Goal: Task Accomplishment & Management: Manage account settings

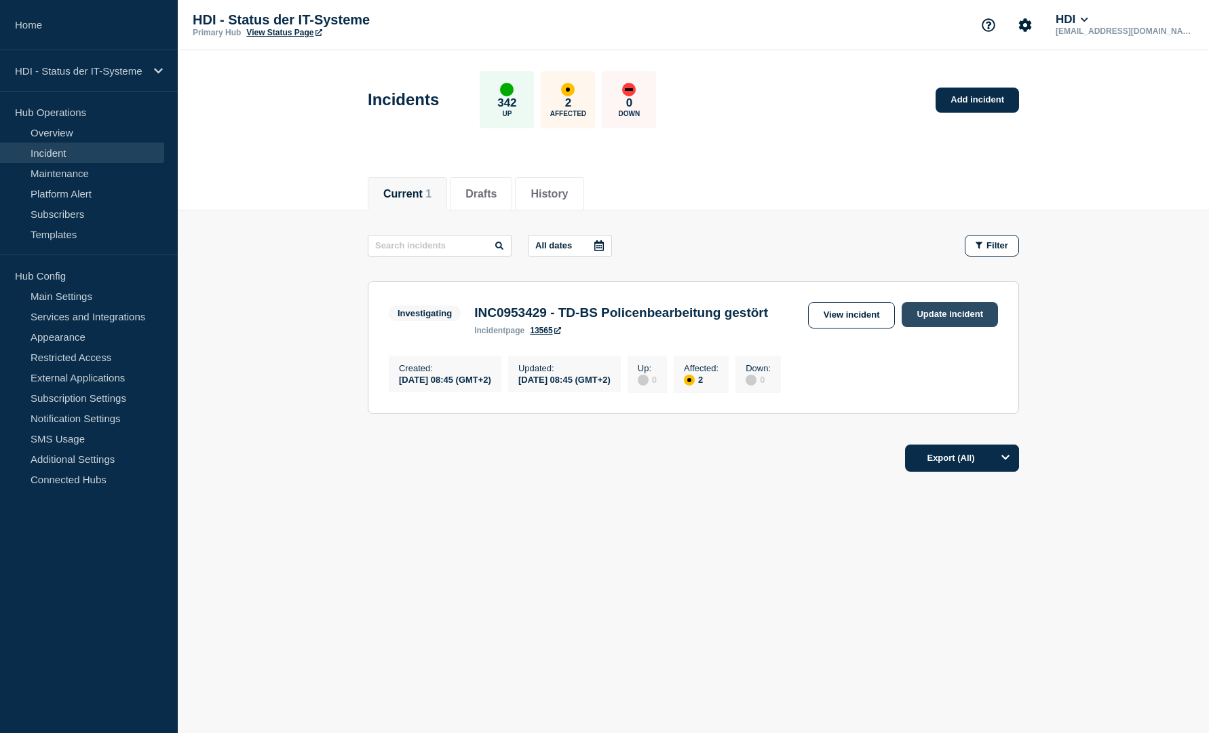
click at [945, 316] on link "Update incident" at bounding box center [950, 314] width 96 height 25
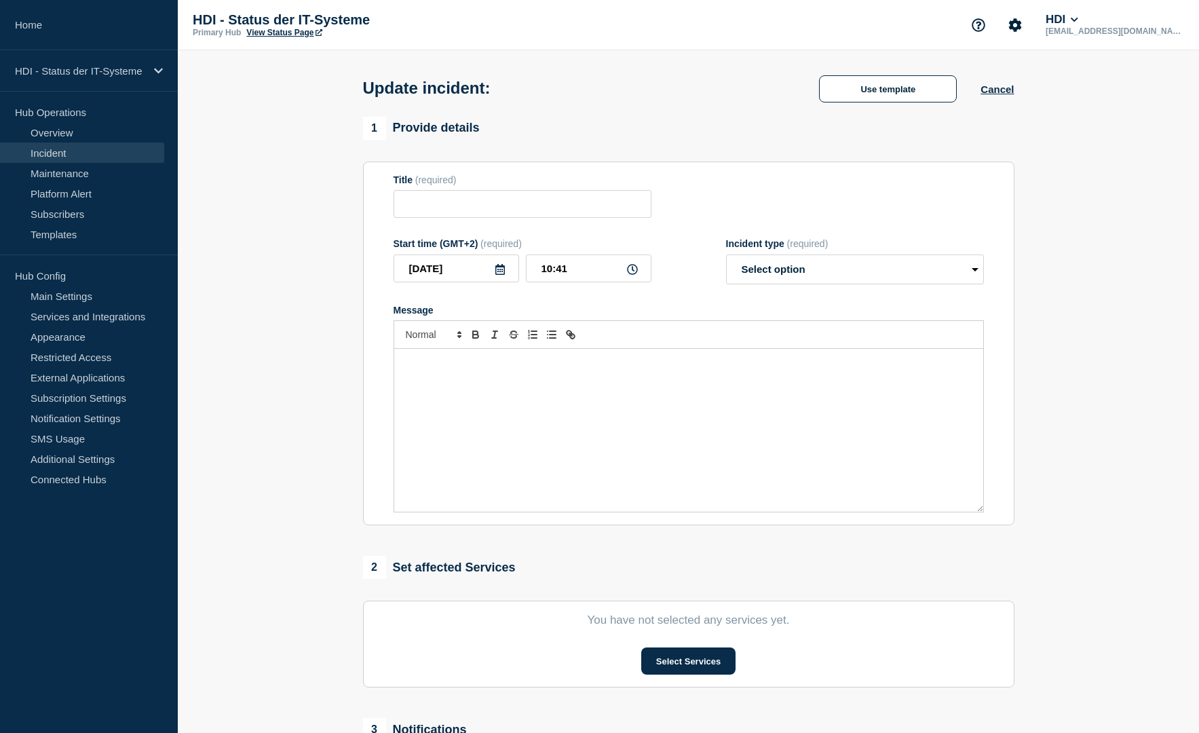
type input "INC0953429 - TD-BS Policenbearbeitung gestört"
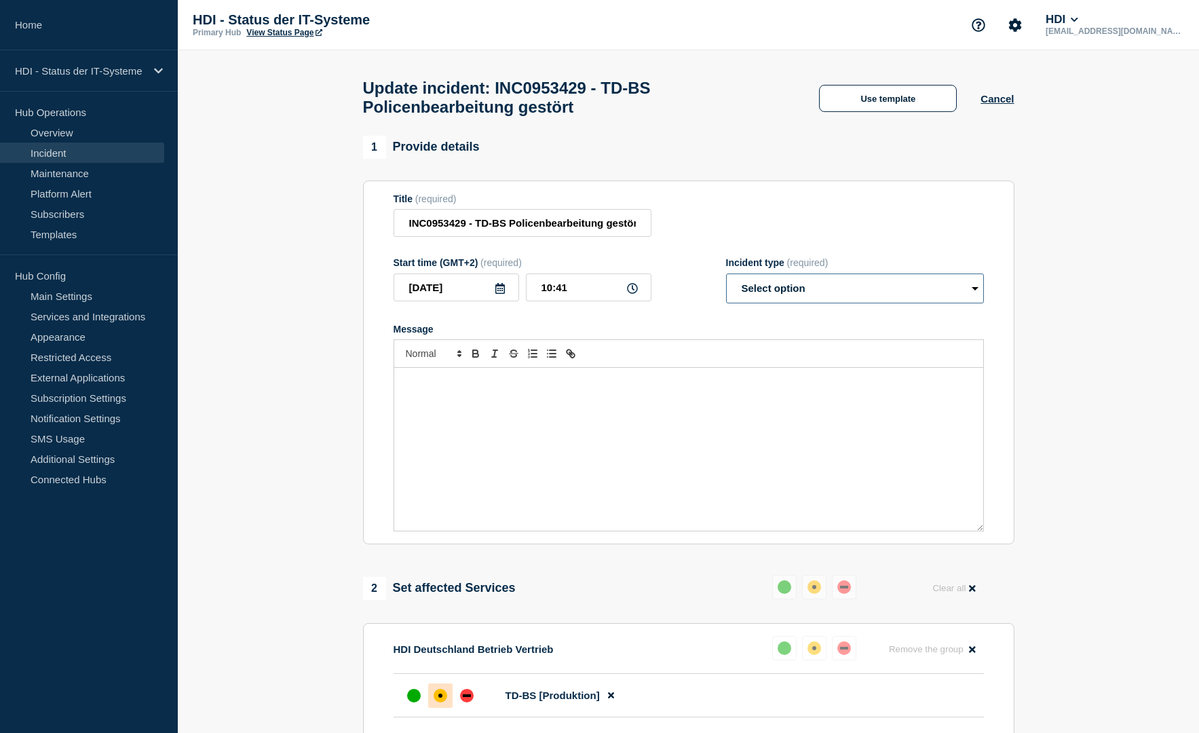
click at [776, 295] on select "Select option Investigating Identified Monitoring Resolved" at bounding box center [855, 288] width 258 height 30
select select "resolved"
click at [726, 279] on select "Select option Investigating Identified Monitoring Resolved" at bounding box center [855, 288] width 258 height 30
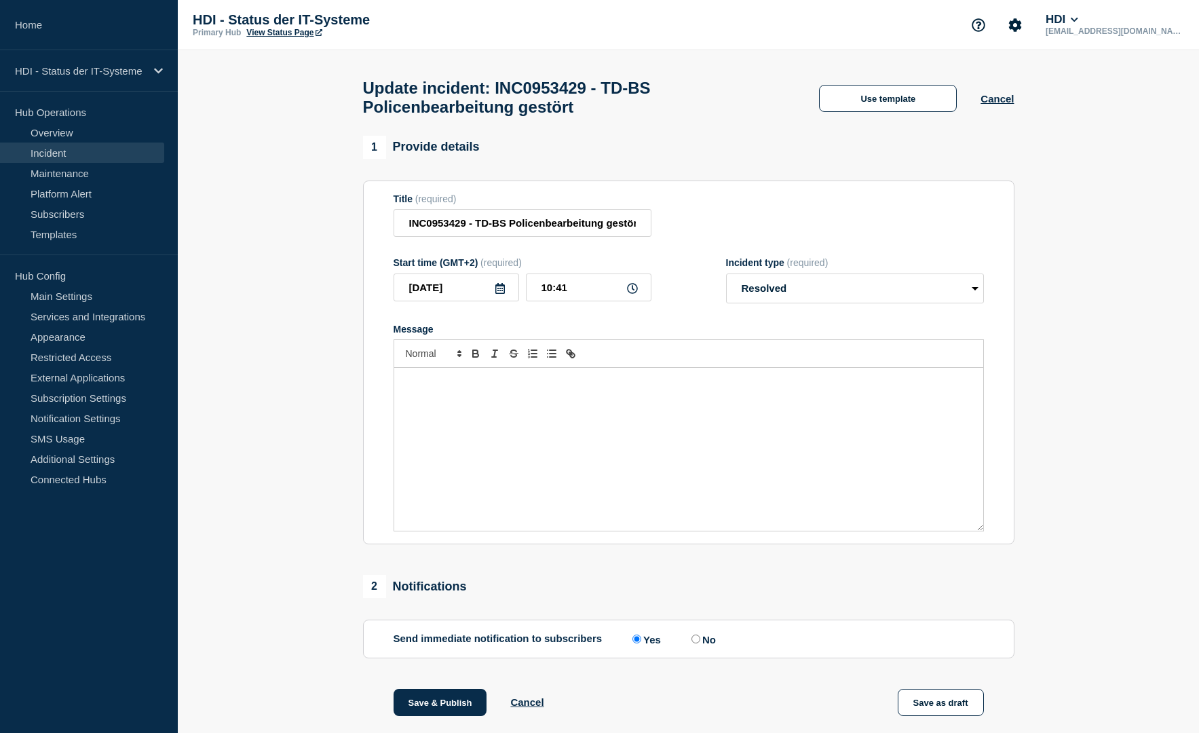
click at [699, 380] on div "Message" at bounding box center [688, 449] width 589 height 163
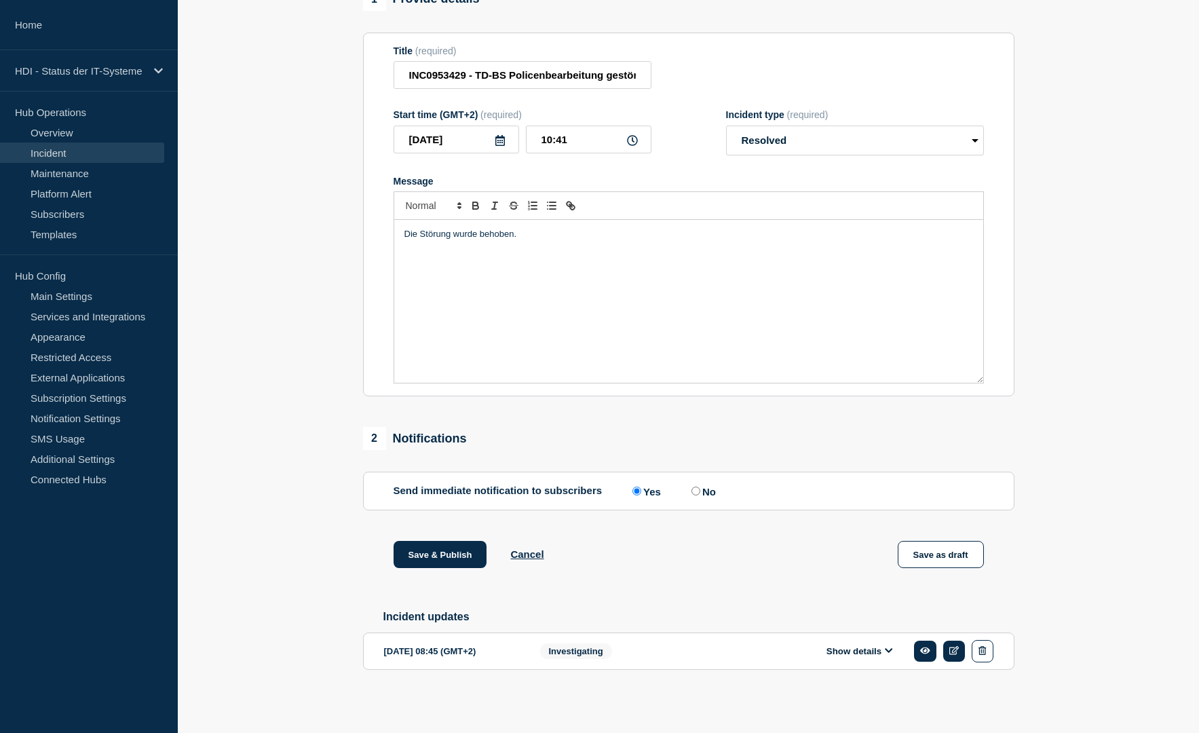
scroll to position [22, 0]
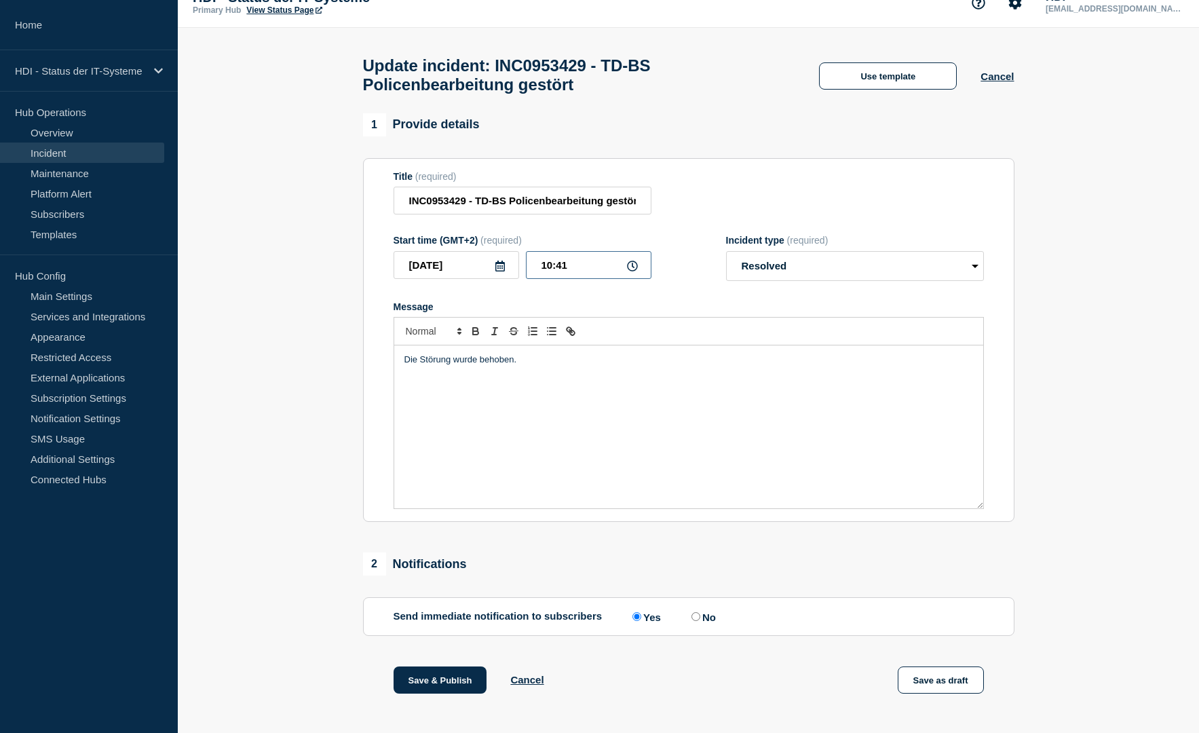
click at [576, 269] on input "10:41" at bounding box center [588, 265] width 125 height 28
type input "10:30"
click at [1086, 387] on section "1 Provide details Title (required) INC0953429 - TD-BS Policenbearbeitung gestör…" at bounding box center [688, 475] width 1021 height 725
click at [438, 682] on button "Save & Publish" at bounding box center [440, 679] width 94 height 27
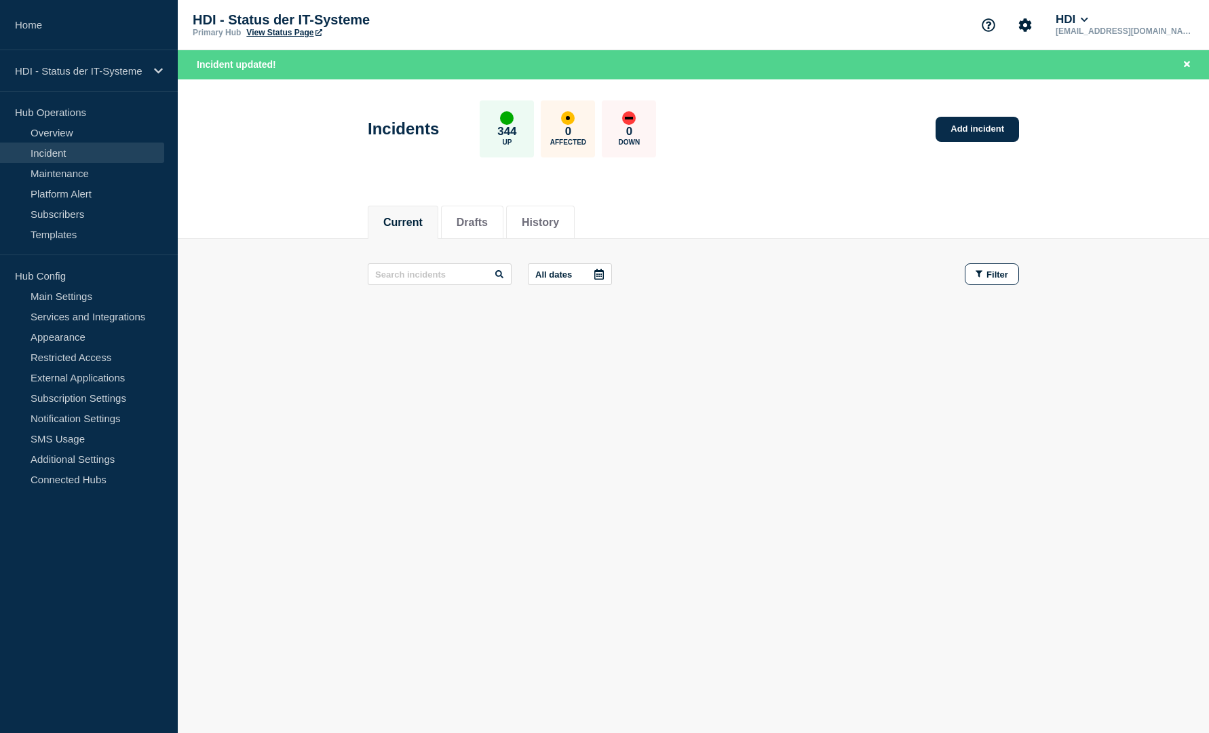
click at [482, 524] on body "Home HDI - Status der IT-Systeme Hub Operations Overview Incident Maintenance P…" at bounding box center [604, 366] width 1209 height 733
